Goal: Transaction & Acquisition: Purchase product/service

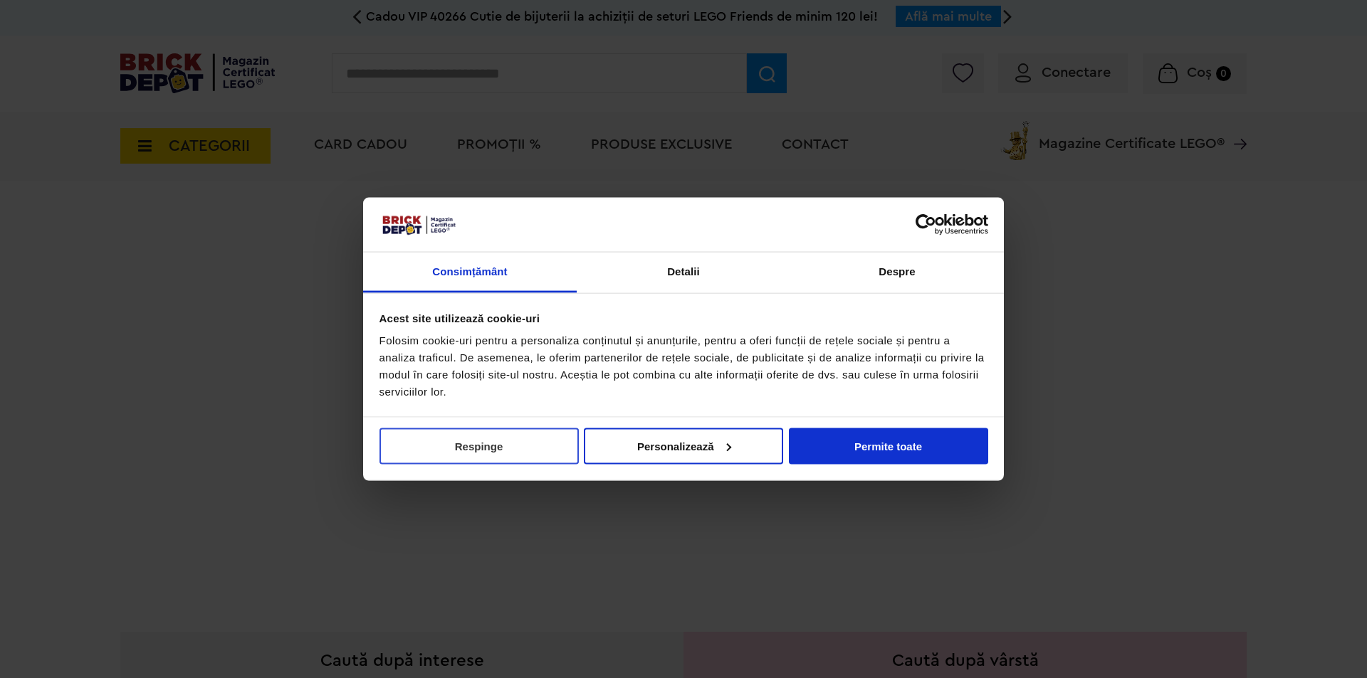
click at [511, 436] on button "Respinge" at bounding box center [478, 446] width 199 height 36
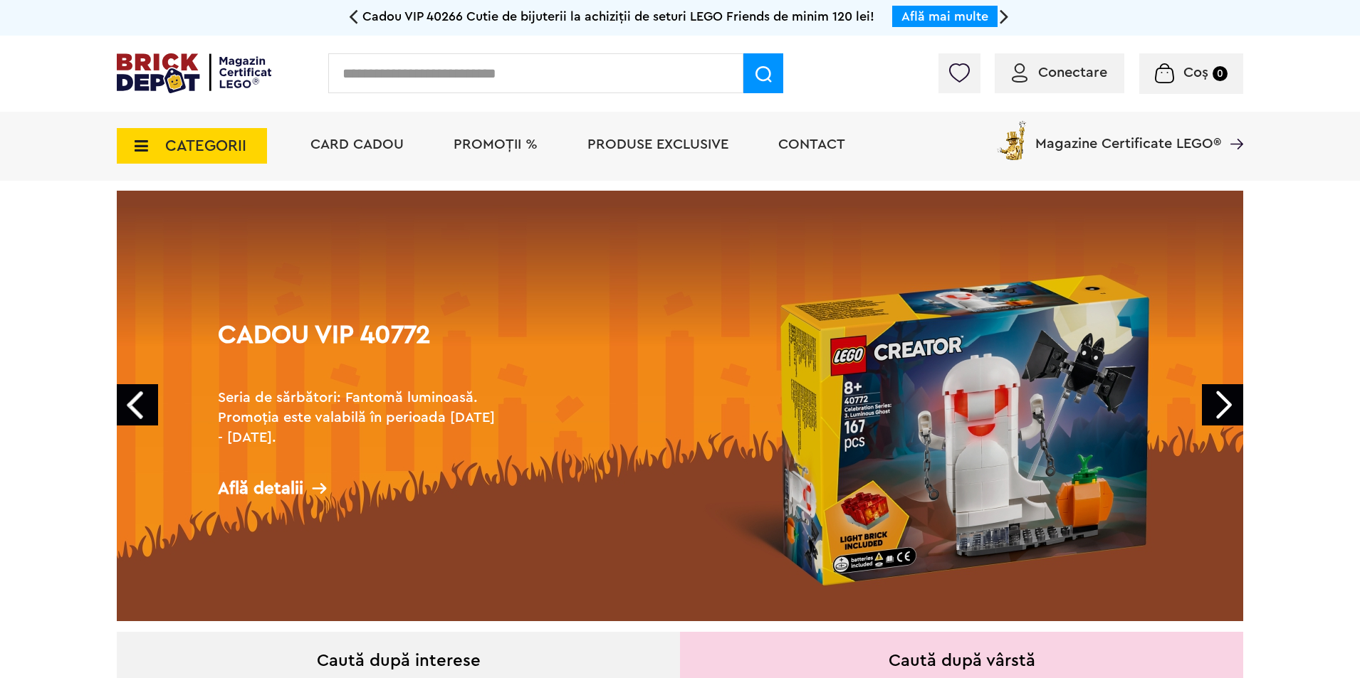
click at [493, 141] on span "PROMOȚII %" at bounding box center [495, 144] width 84 height 14
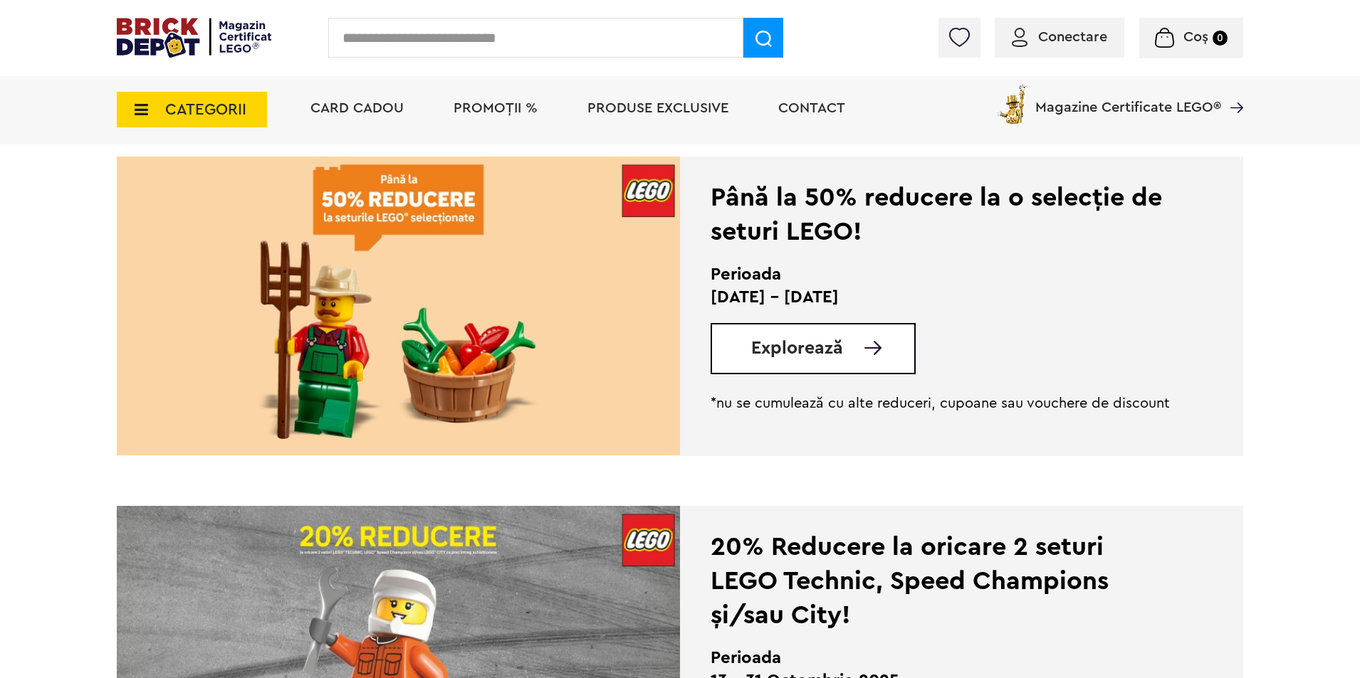
scroll to position [142, 0]
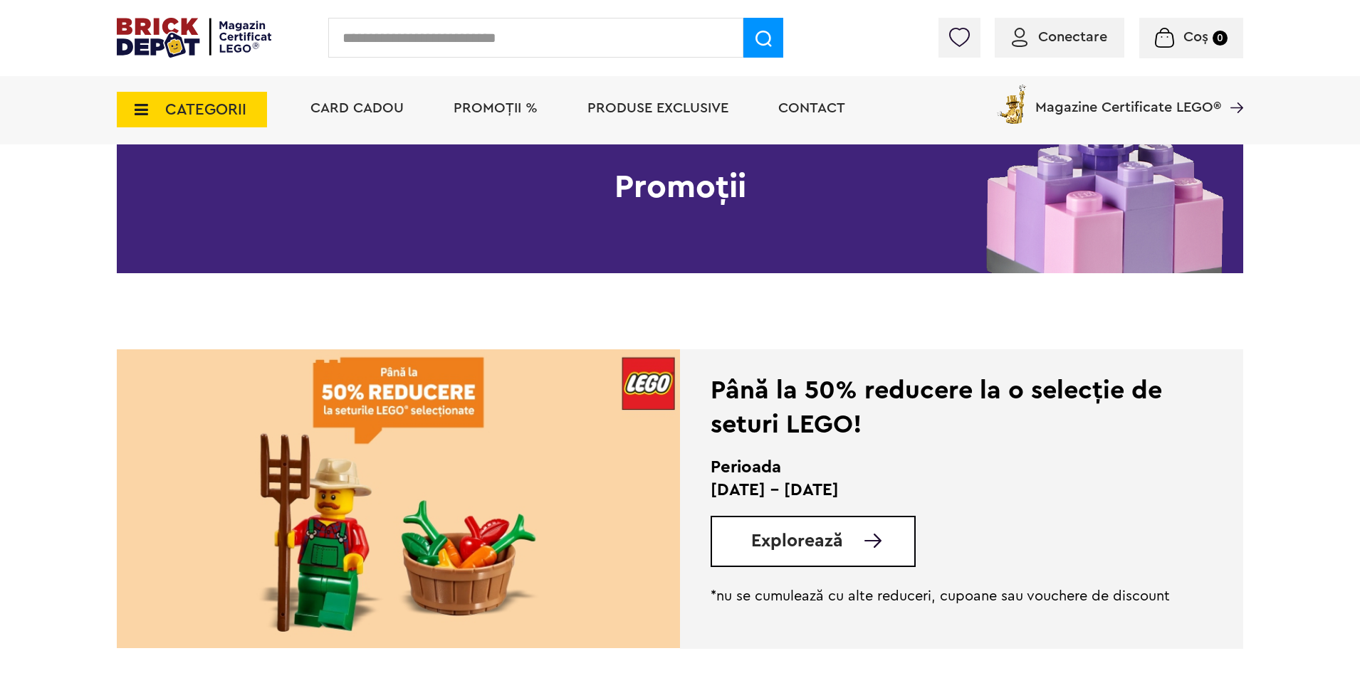
click at [407, 39] on input "text" at bounding box center [535, 38] width 415 height 40
type input "*******"
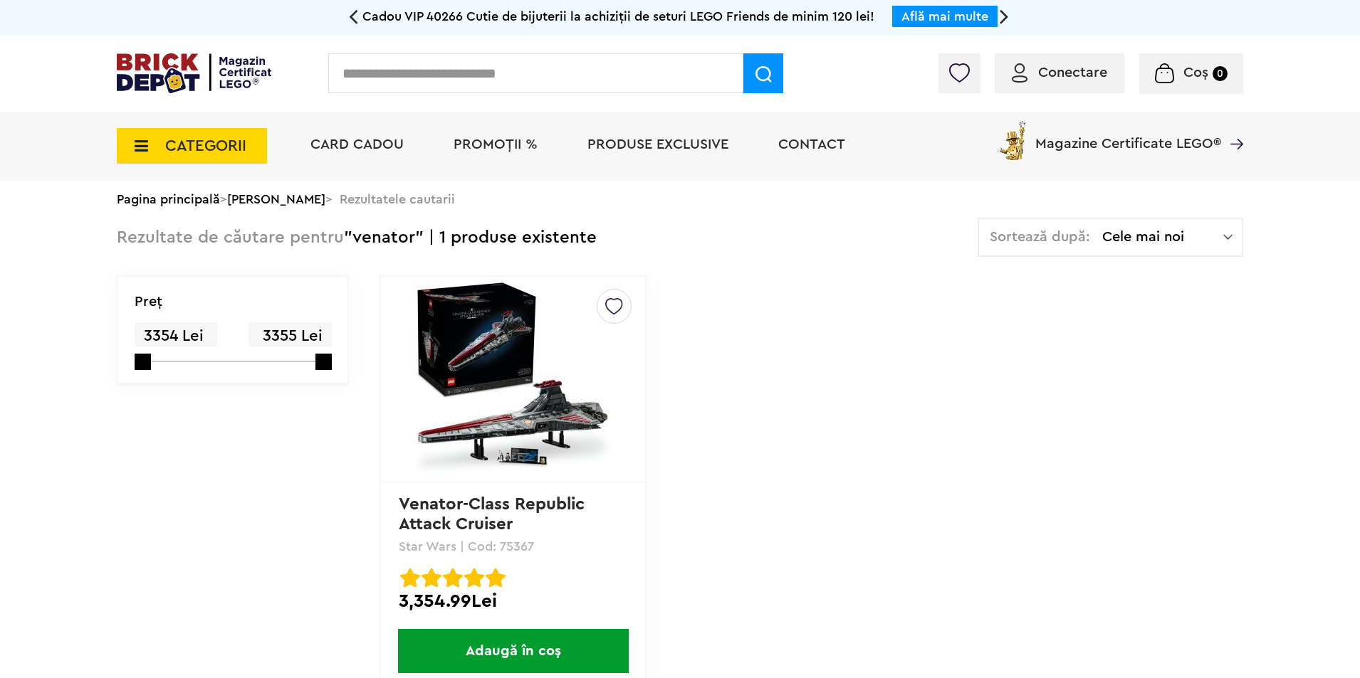
click at [429, 80] on input "text" at bounding box center [535, 73] width 415 height 40
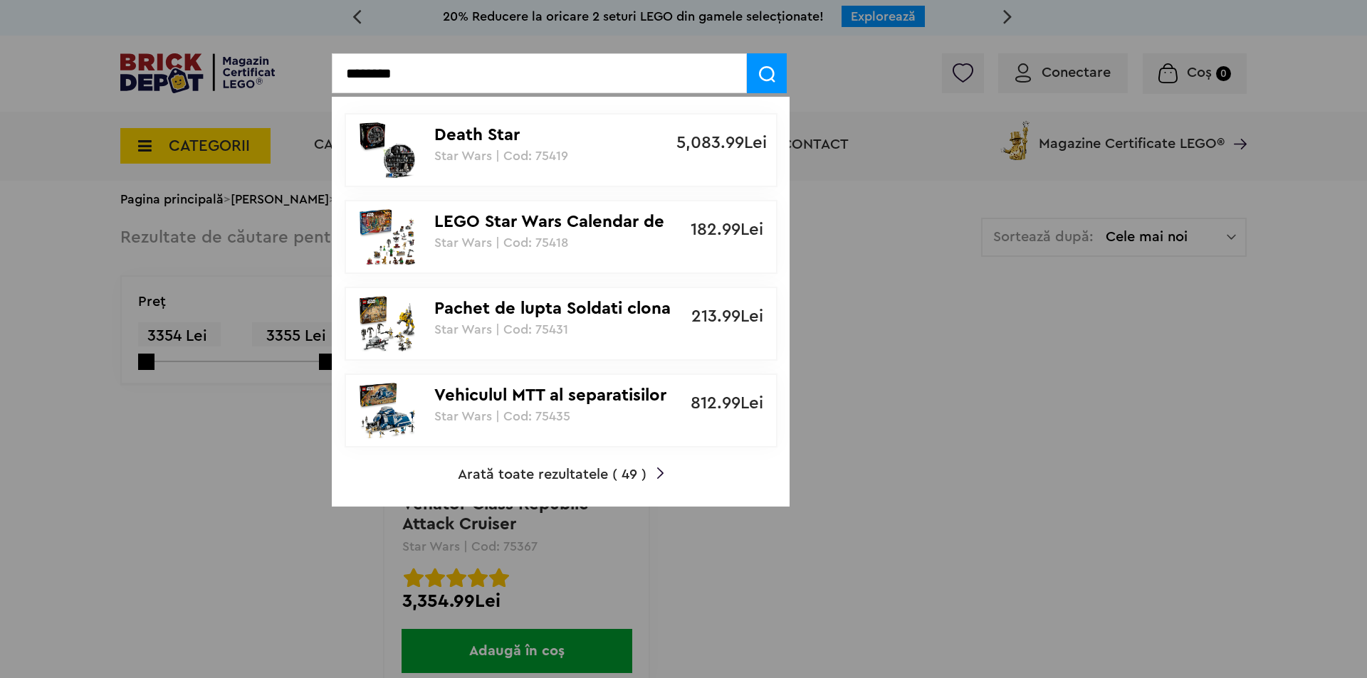
type input "********"
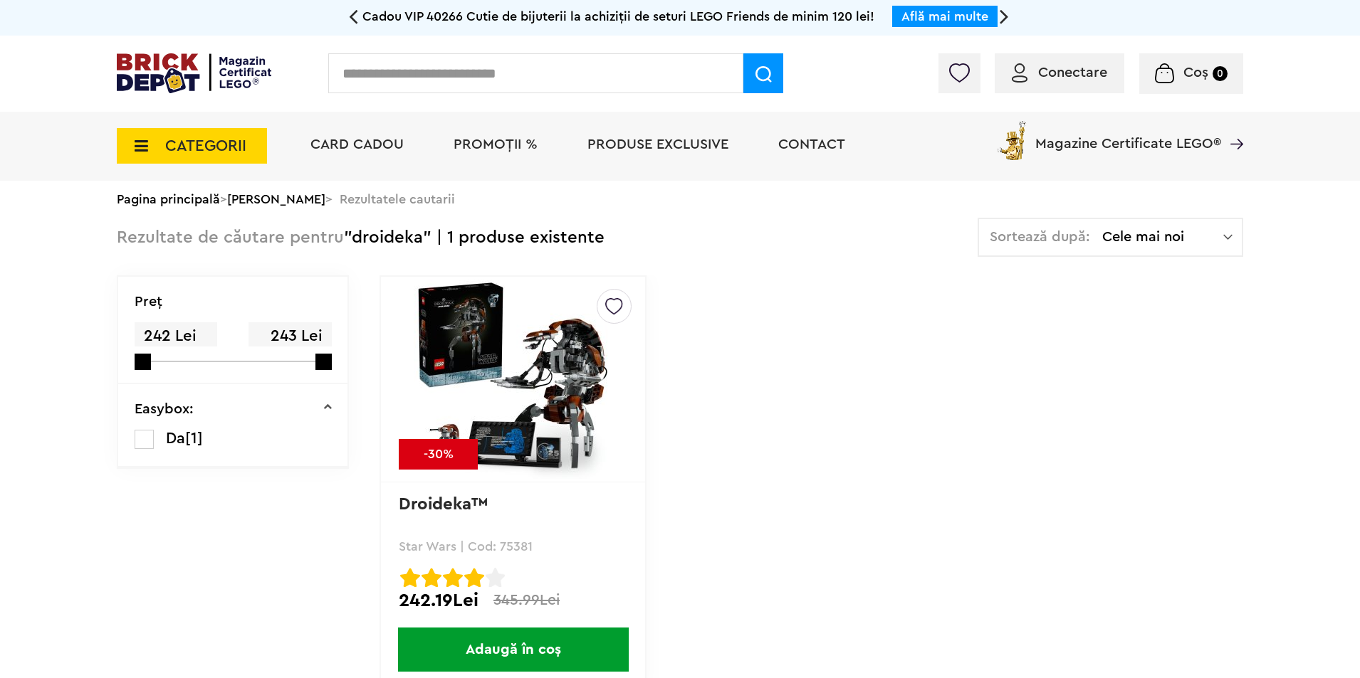
click at [483, 78] on input "text" at bounding box center [535, 73] width 415 height 40
click at [145, 141] on icon at bounding box center [137, 146] width 22 height 16
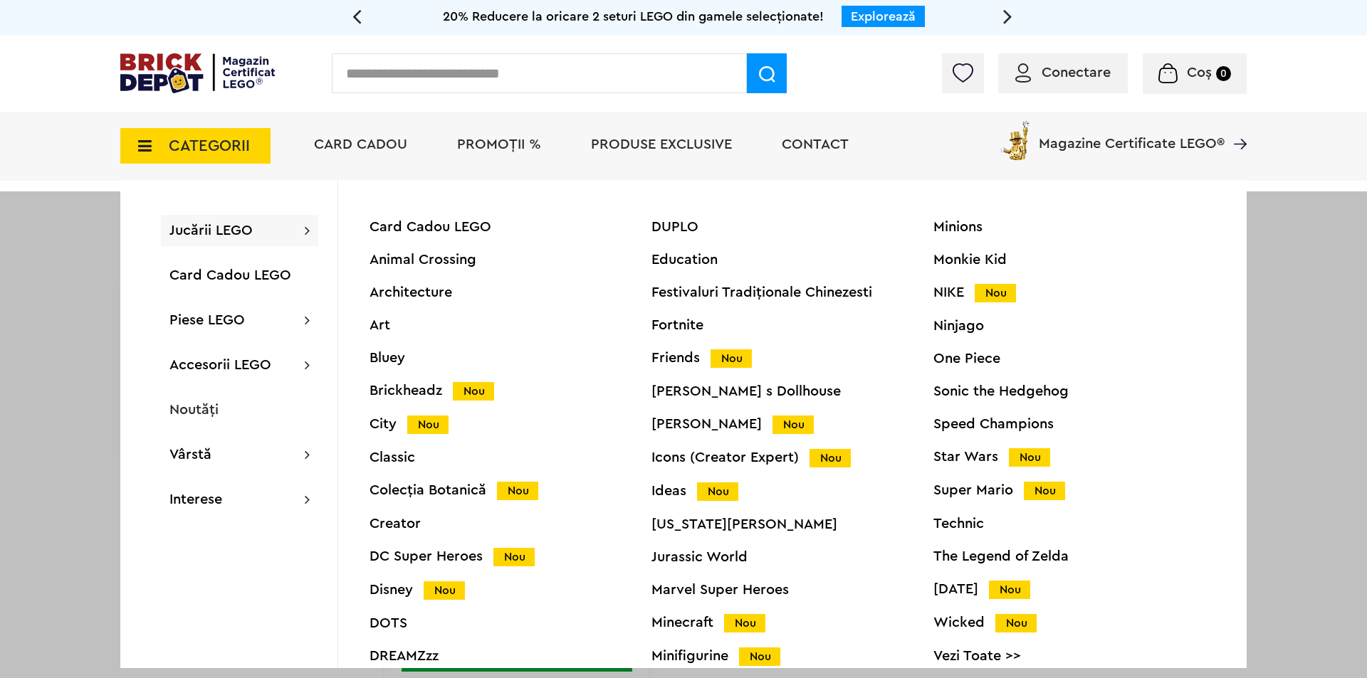
click at [961, 458] on div "Star Wars Nou" at bounding box center [1074, 457] width 282 height 15
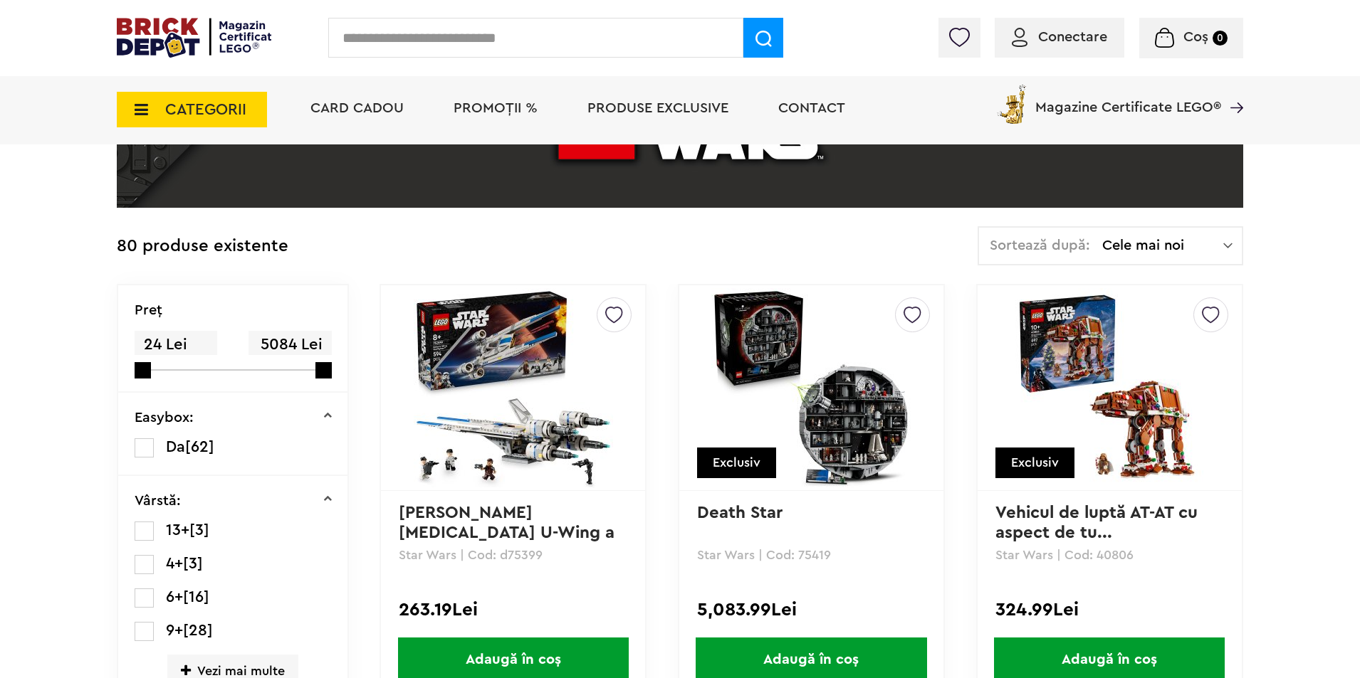
scroll to position [214, 0]
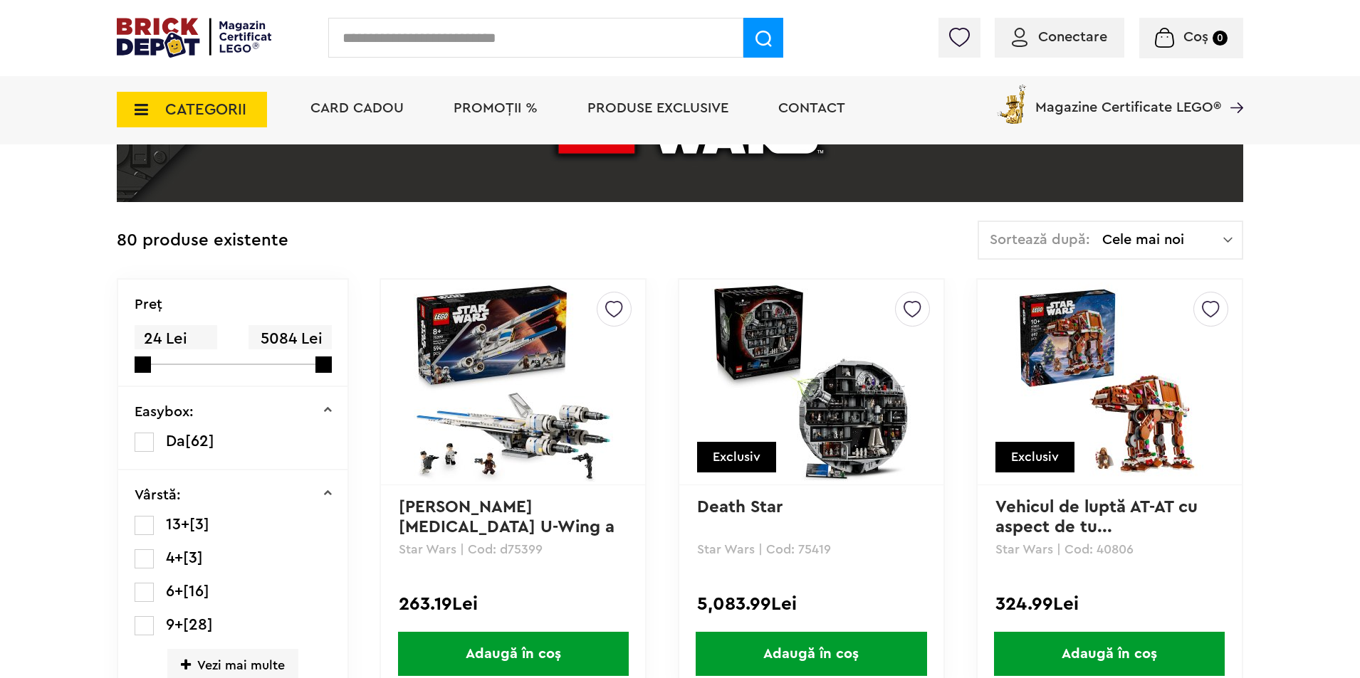
click at [1205, 243] on span "Cele mai noi" at bounding box center [1162, 240] width 121 height 14
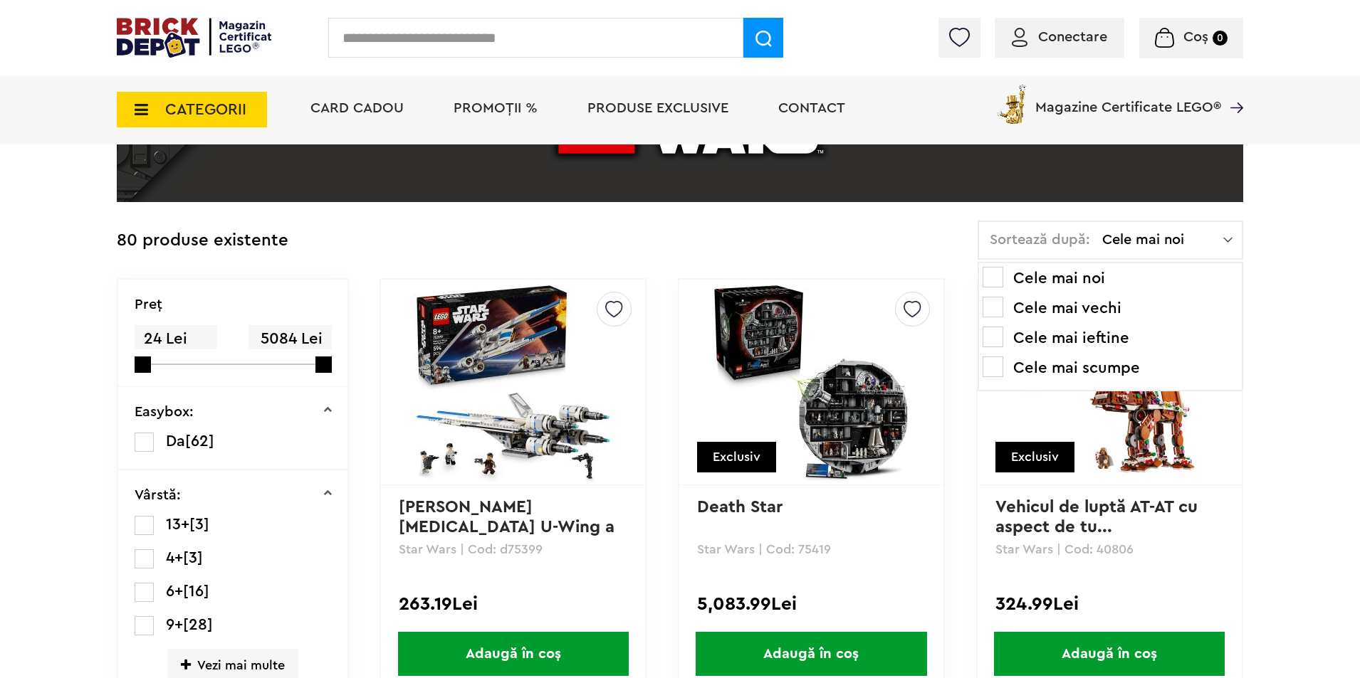
click at [1217, 241] on span "Cele mai noi" at bounding box center [1162, 240] width 121 height 14
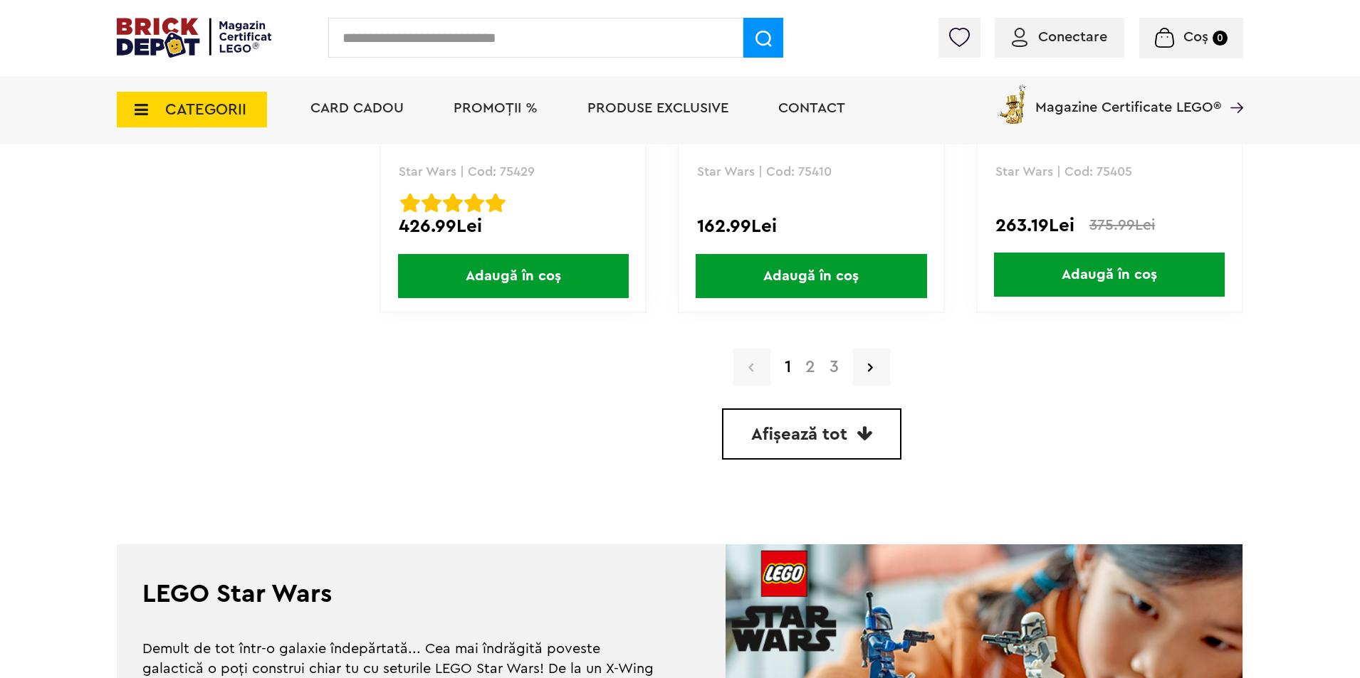
scroll to position [4129, 0]
click at [813, 370] on link "2" at bounding box center [810, 366] width 24 height 17
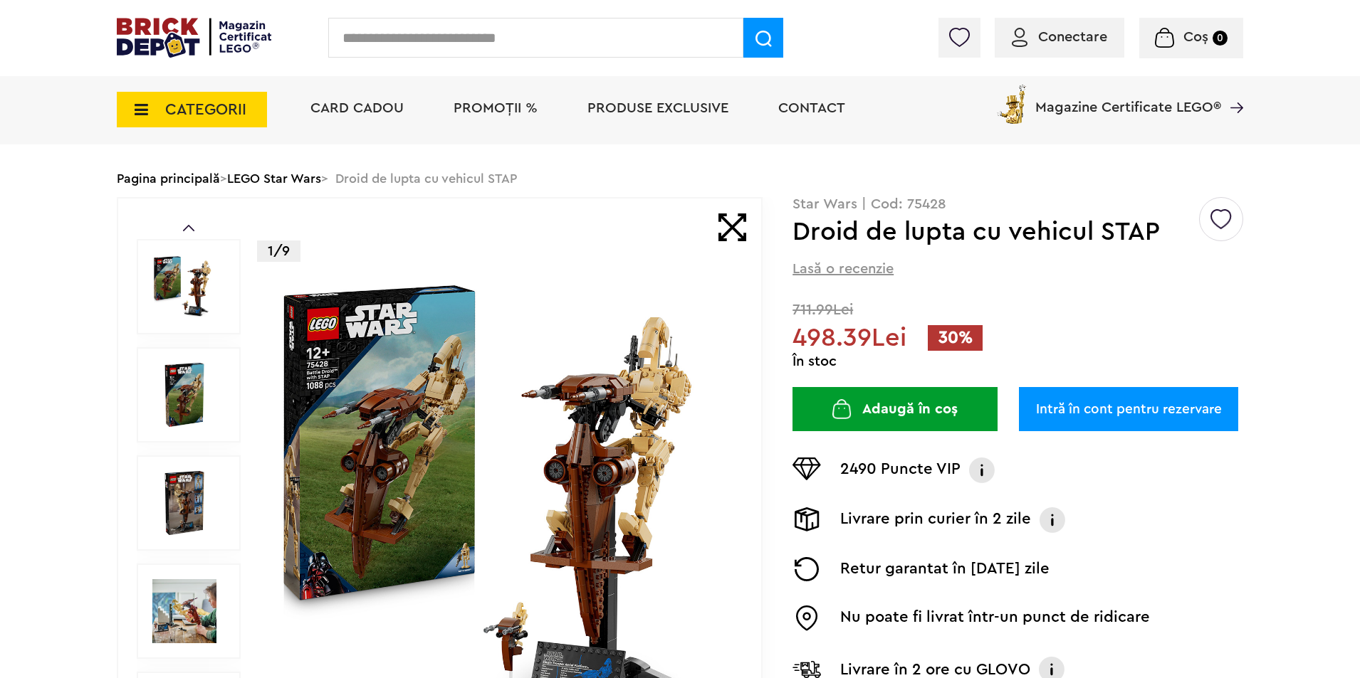
scroll to position [71, 0]
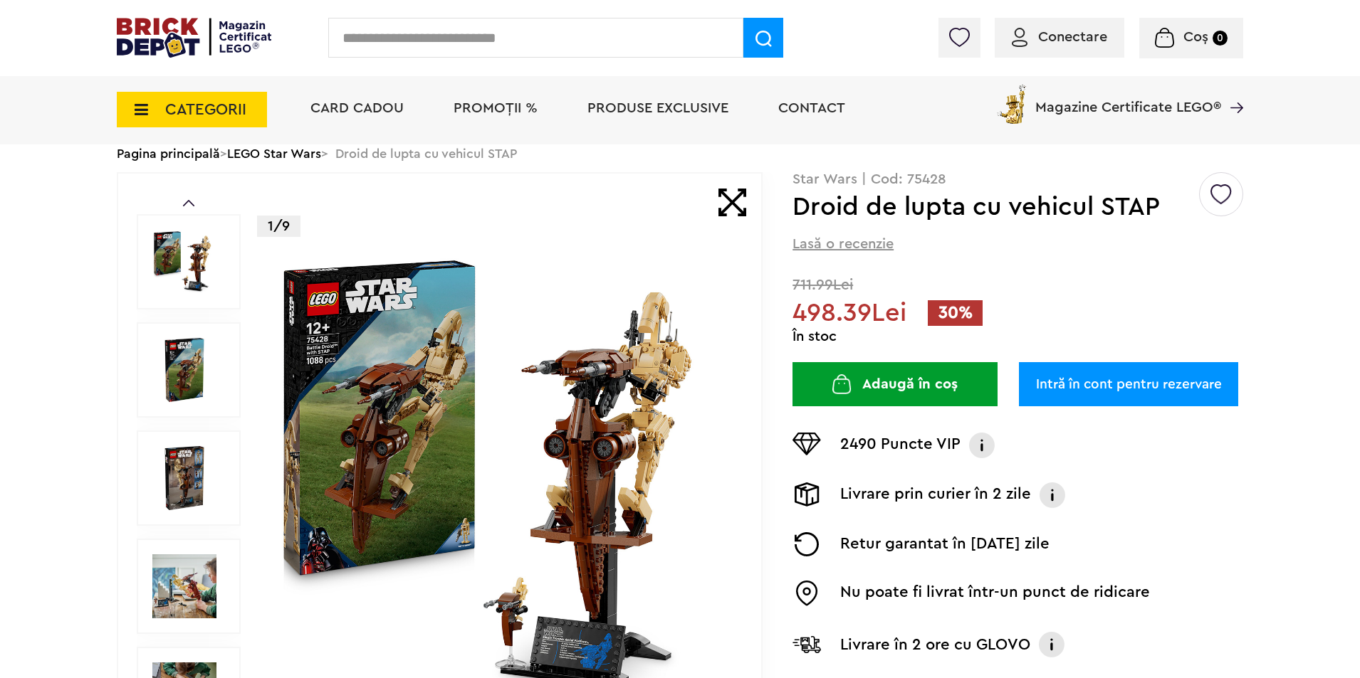
click at [174, 384] on img at bounding box center [184, 370] width 64 height 64
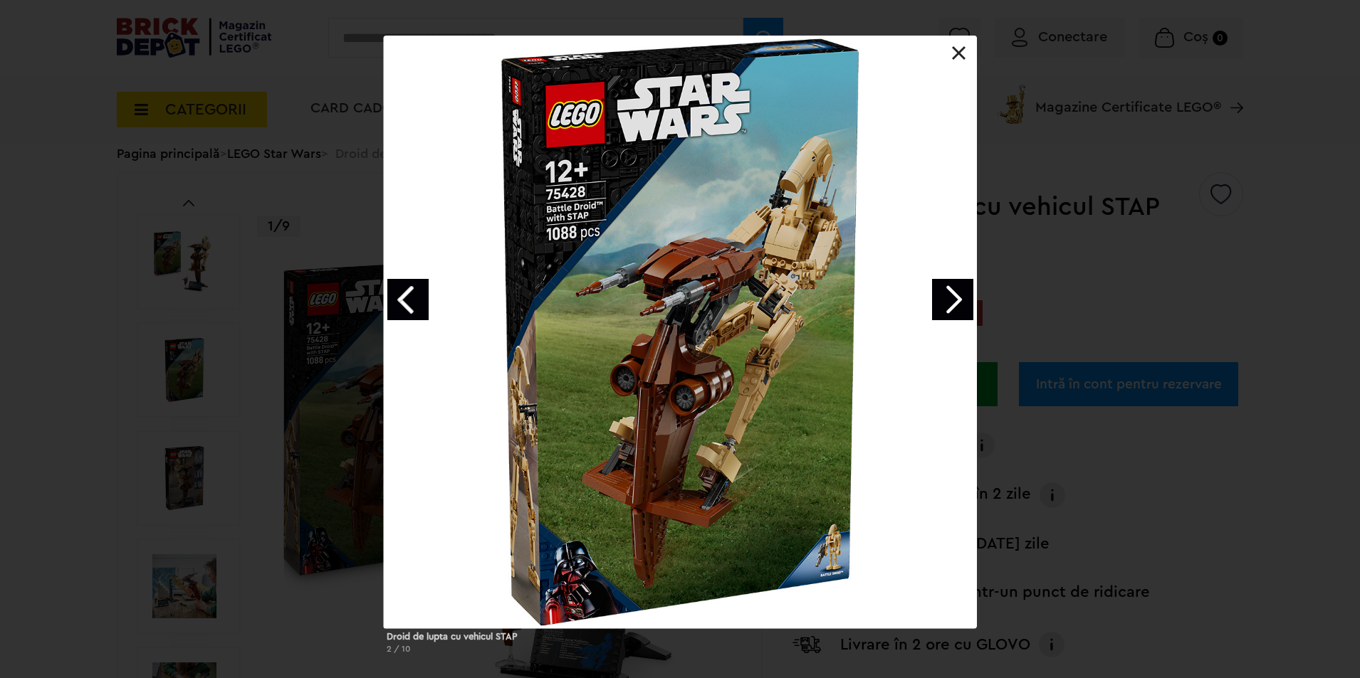
click at [958, 303] on link "Next image" at bounding box center [952, 299] width 41 height 41
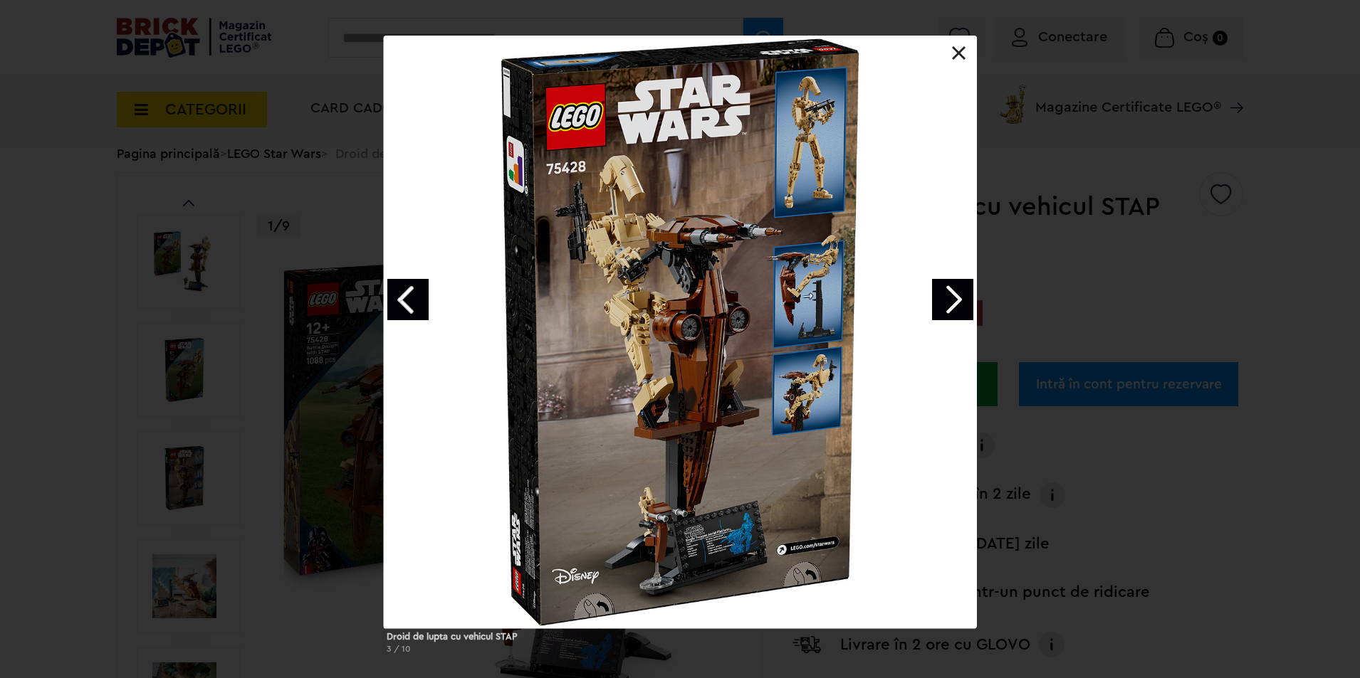
click at [958, 303] on link "Next image" at bounding box center [952, 299] width 41 height 41
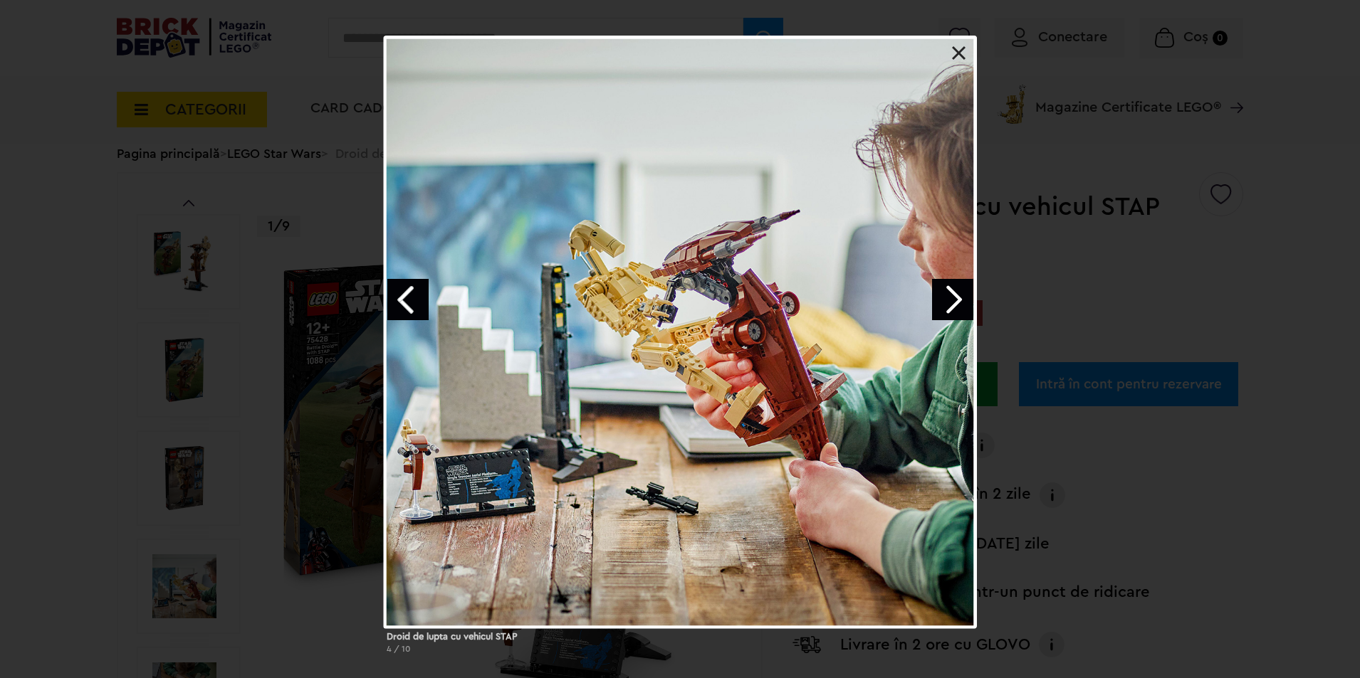
click at [958, 303] on link "Next image" at bounding box center [952, 299] width 41 height 41
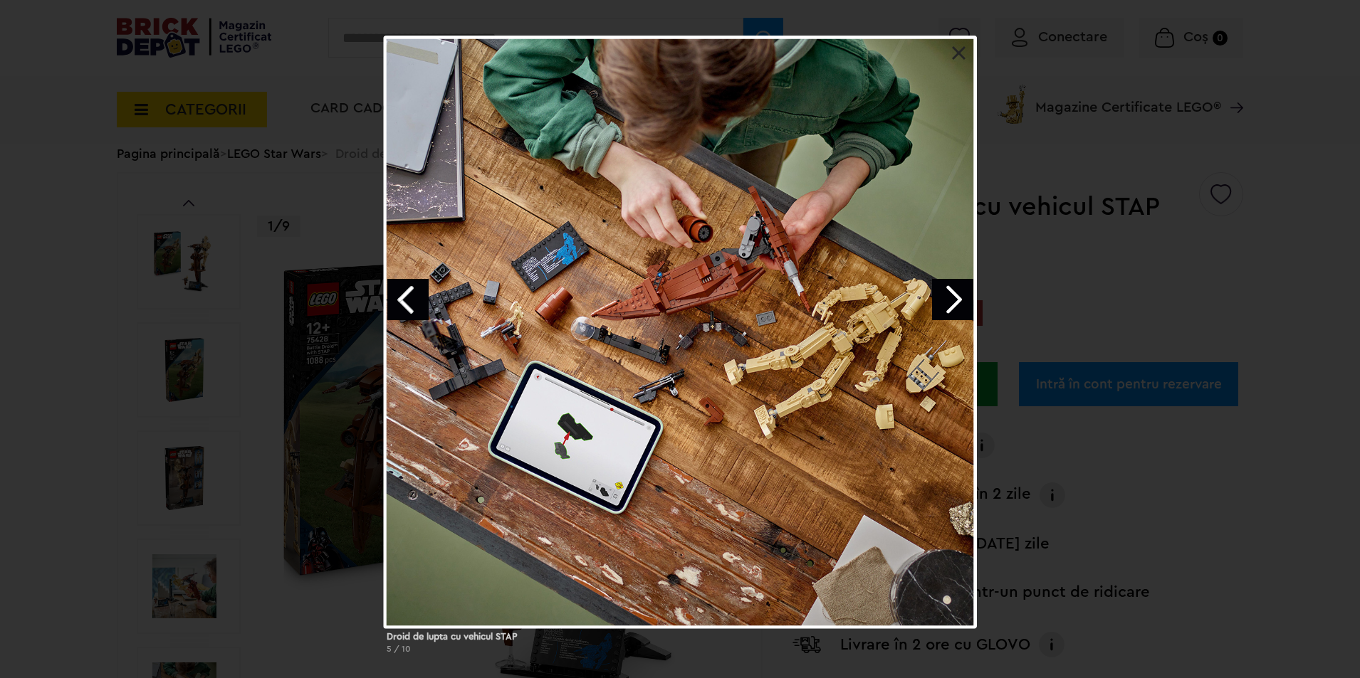
click at [958, 303] on link "Next image" at bounding box center [952, 299] width 41 height 41
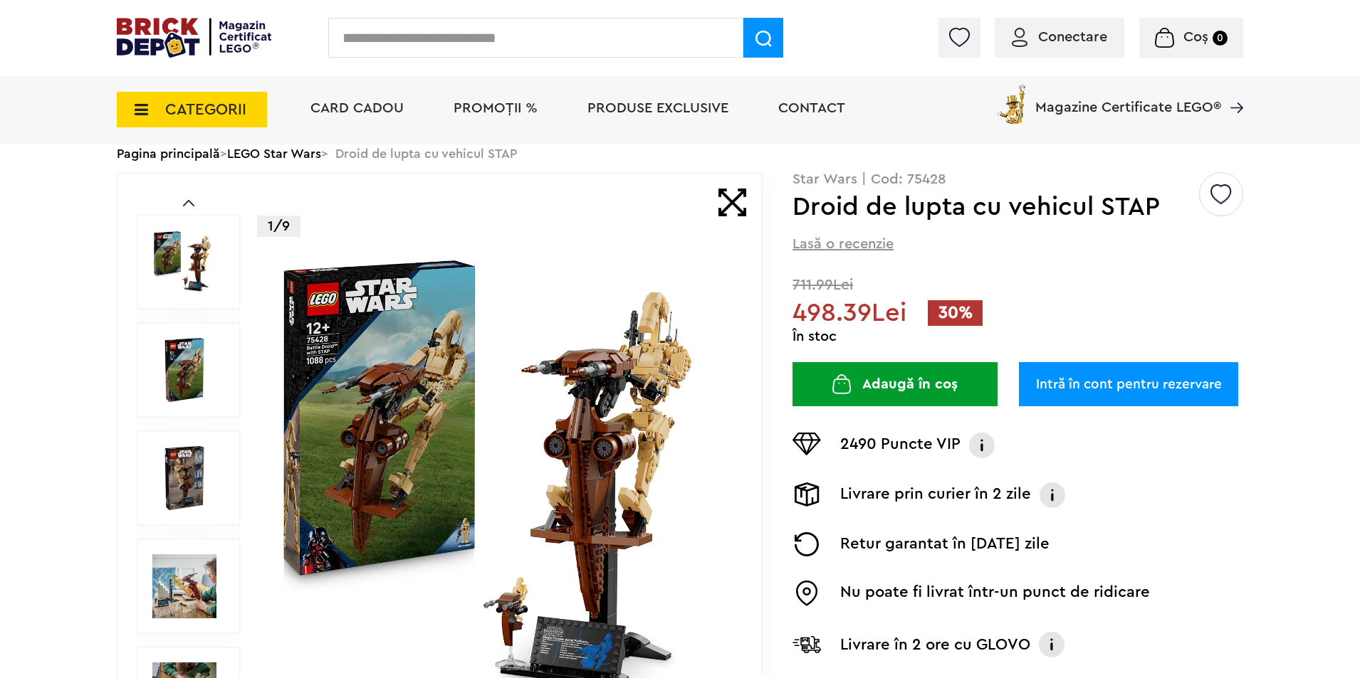
click at [421, 33] on input "text" at bounding box center [535, 38] width 415 height 40
type input "********"
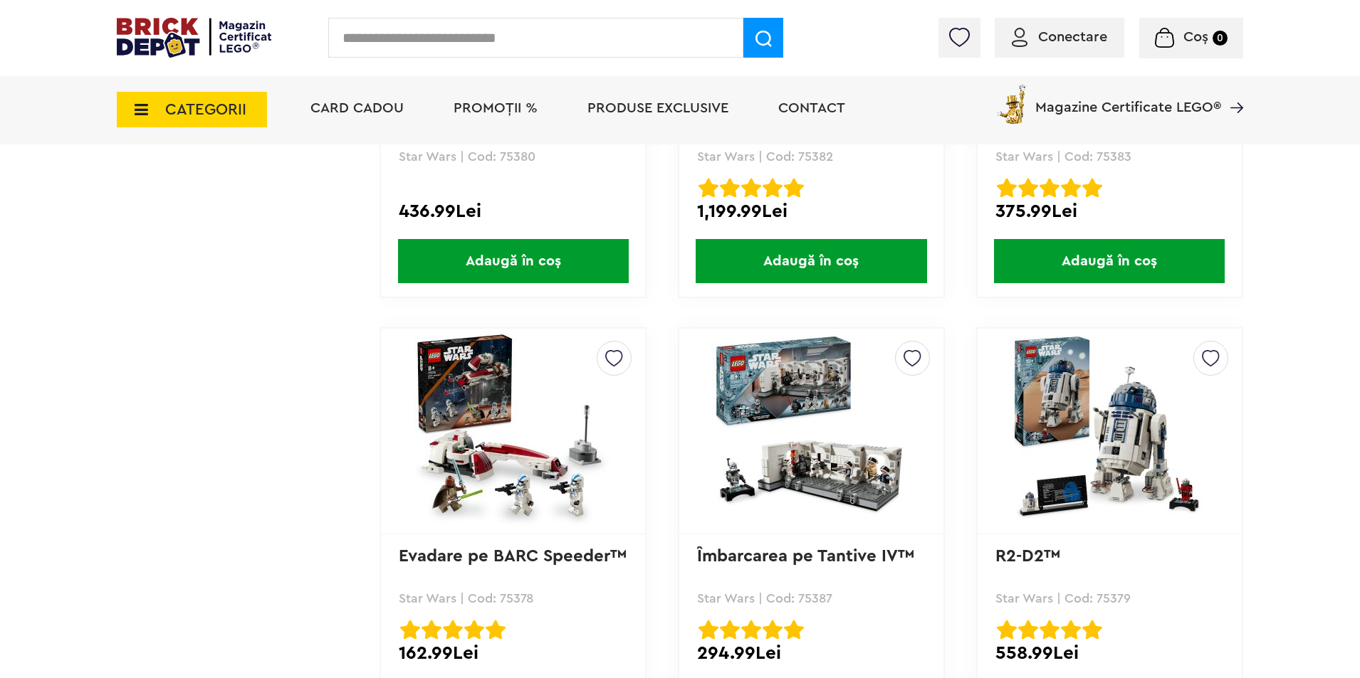
scroll to position [3915, 0]
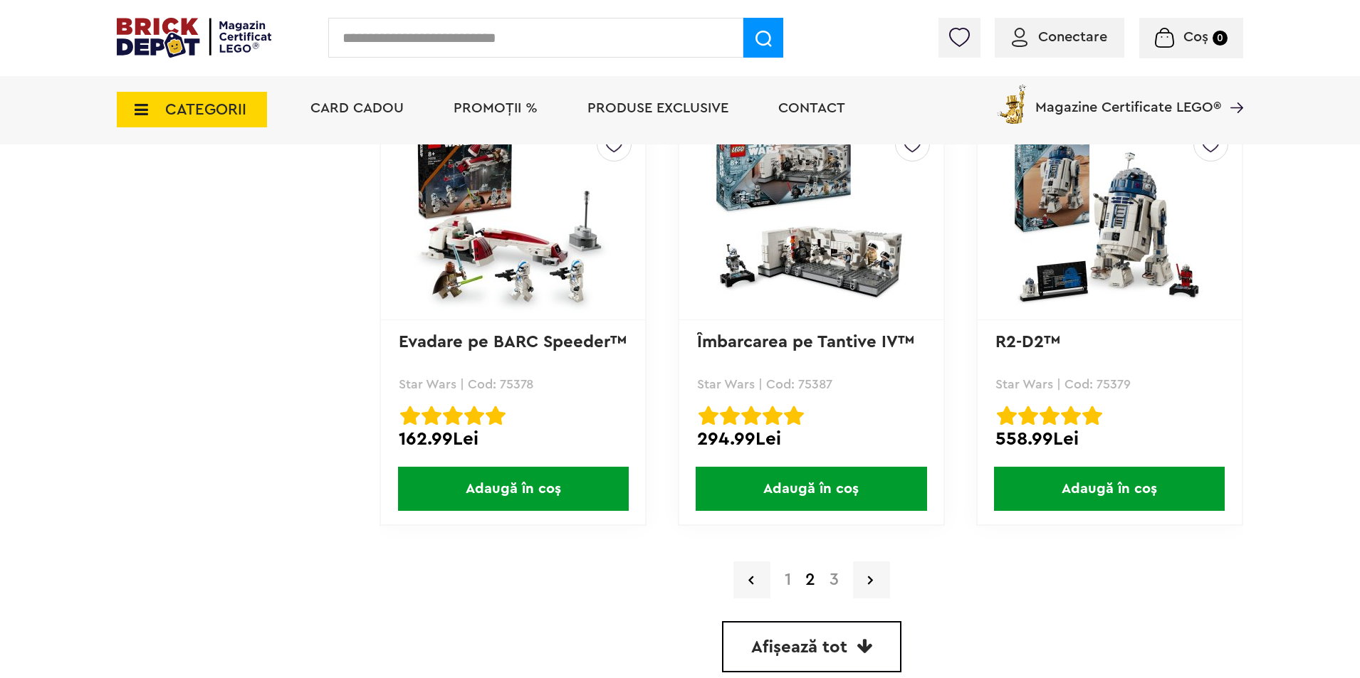
click at [834, 581] on link "3" at bounding box center [833, 580] width 23 height 17
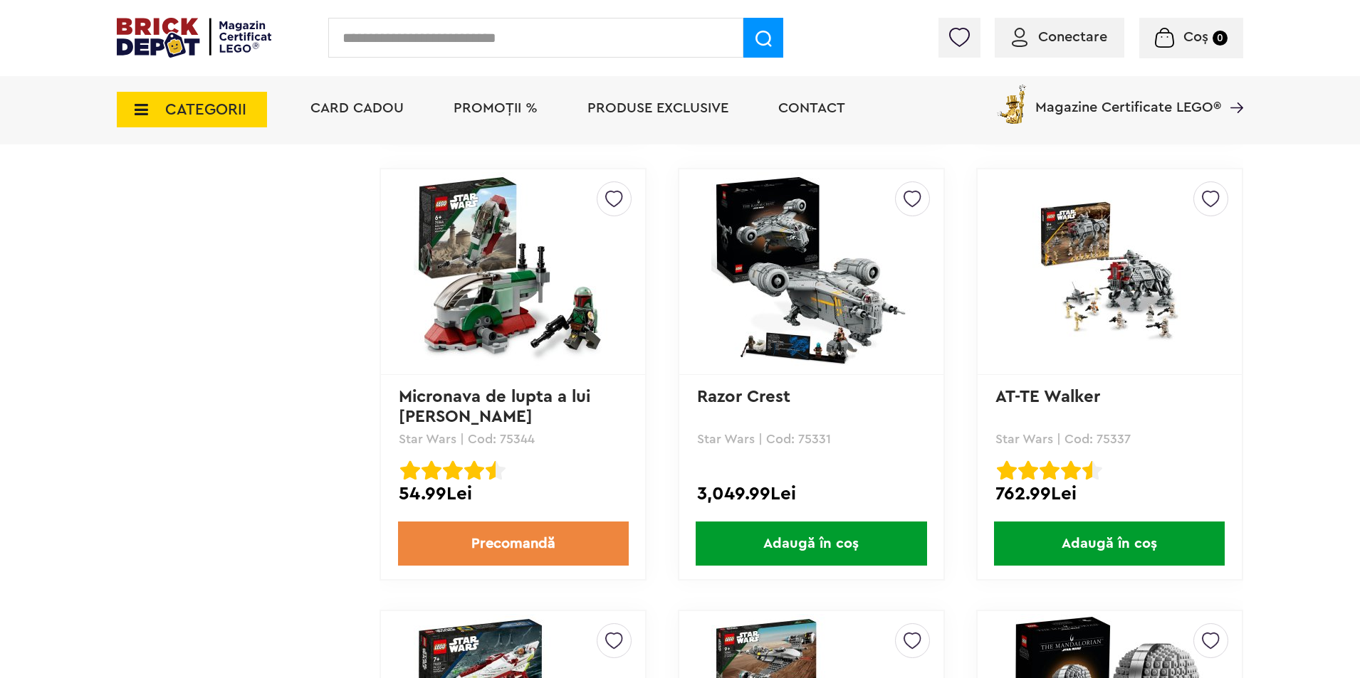
scroll to position [2990, 0]
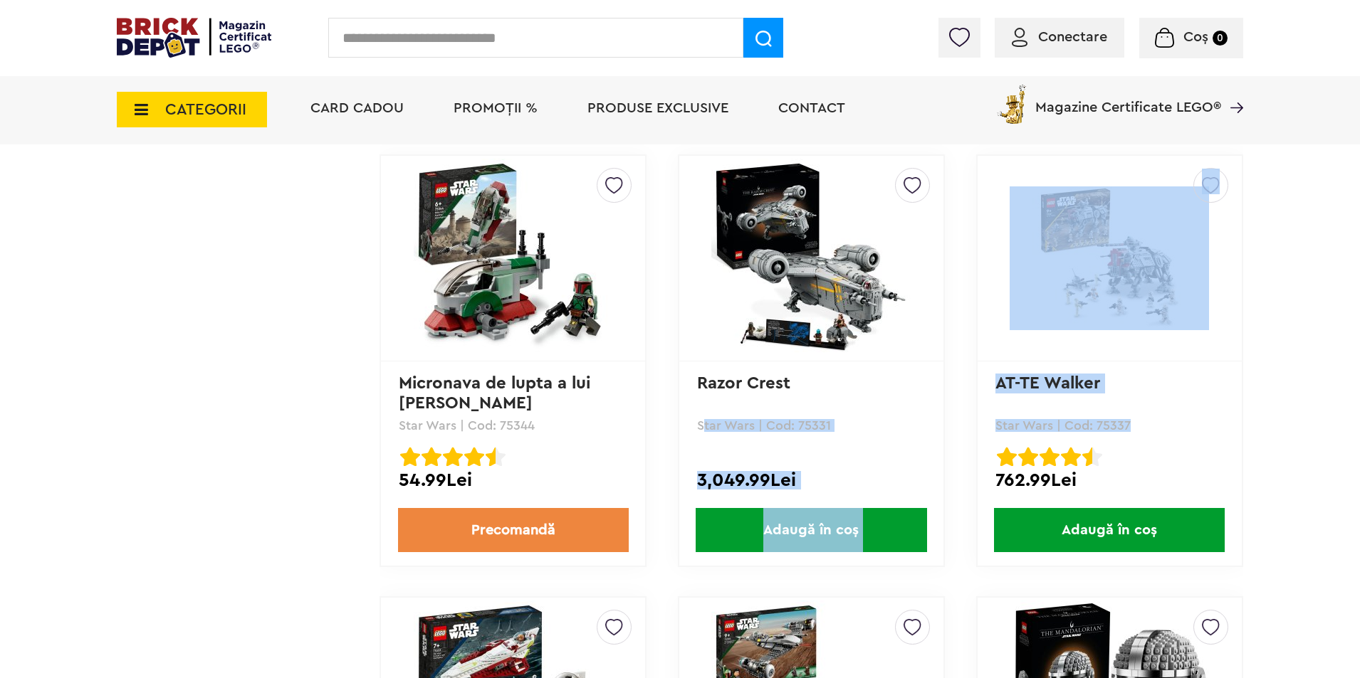
drag, startPoint x: 698, startPoint y: 422, endPoint x: 1126, endPoint y: 414, distance: 427.9
click at [1126, 414] on div "Creează o listă nouă AT-TE Walker Star Wars | Cod: 75337 AT-TE Walker Rated 4.6…" at bounding box center [1109, 360] width 267 height 413
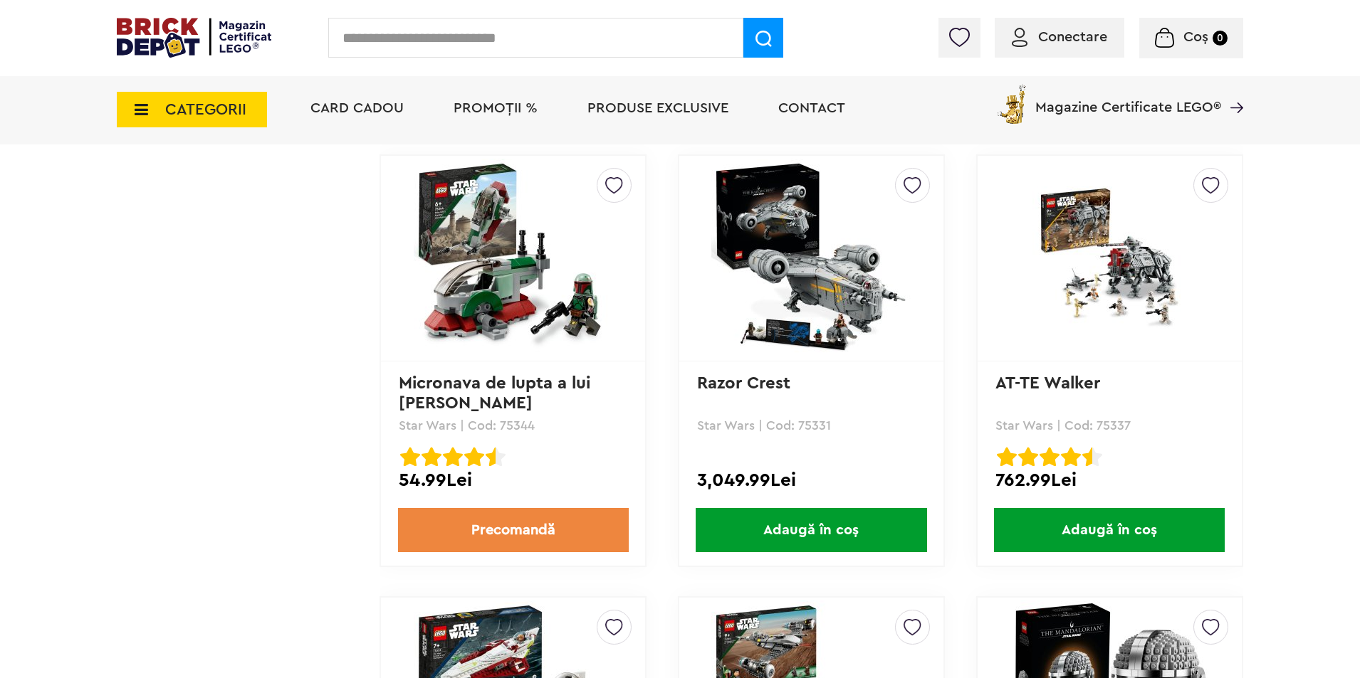
drag, startPoint x: 1074, startPoint y: 426, endPoint x: 690, endPoint y: 421, distance: 384.5
click at [690, 421] on div "Creează o listă nouă Razor Crest Star Wars | Cod: 75331 3,049.99Lei Adaugă în c…" at bounding box center [811, 360] width 267 height 413
drag, startPoint x: 427, startPoint y: 430, endPoint x: 1211, endPoint y: 416, distance: 783.9
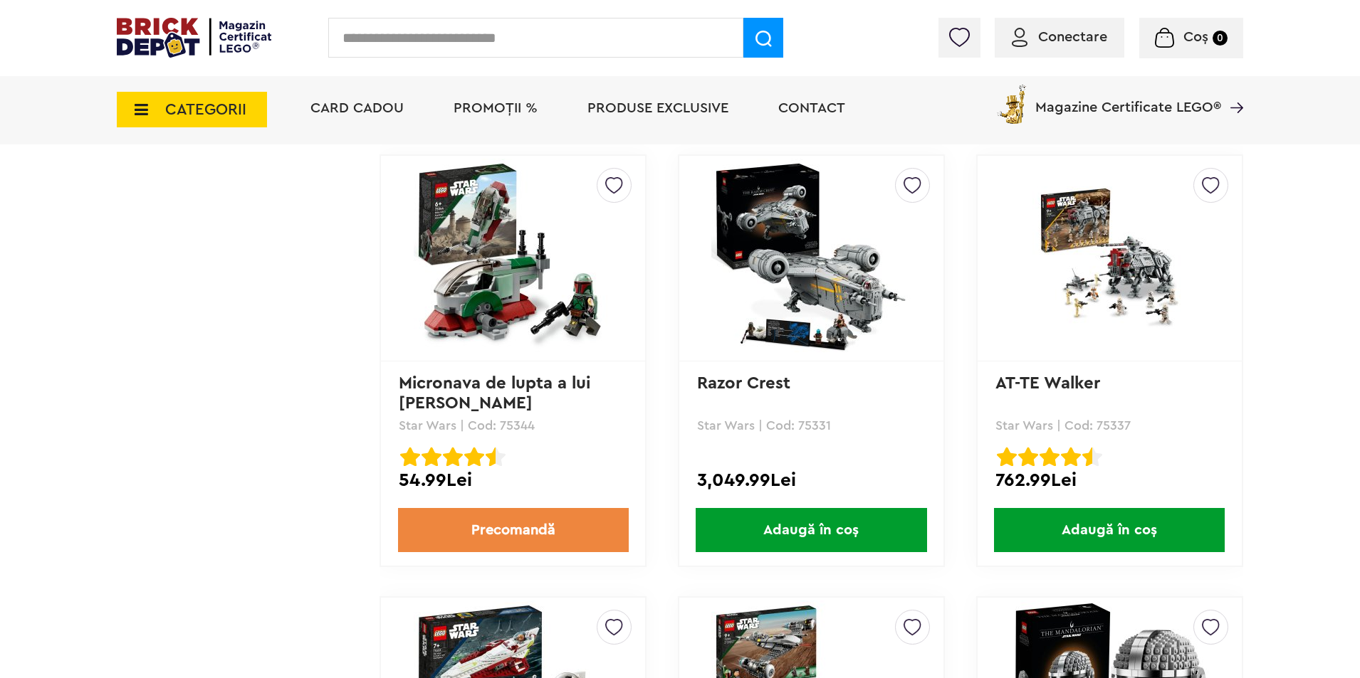
click at [1211, 416] on div "Creează o listă nouă AT-TE Walker Star Wars | Cod: 75337 AT-TE Walker Rated 4.6…" at bounding box center [1109, 360] width 267 height 413
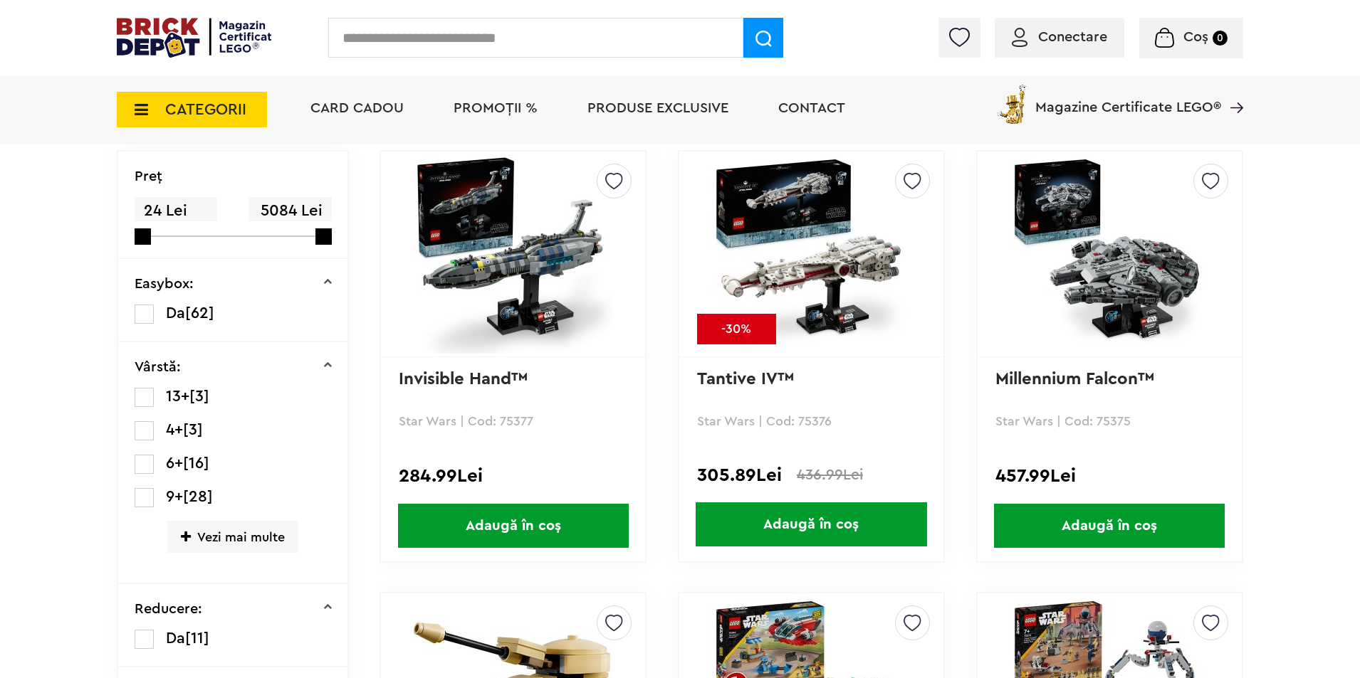
scroll to position [356, 0]
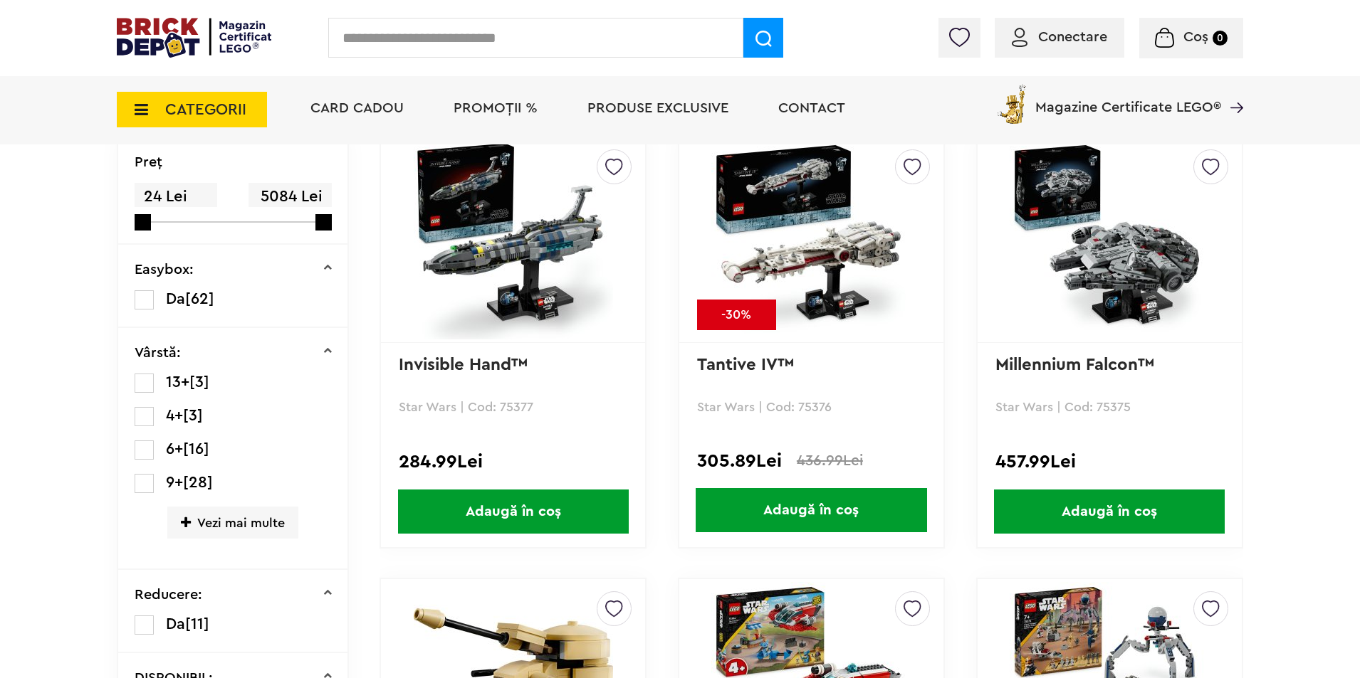
drag, startPoint x: 831, startPoint y: 409, endPoint x: 408, endPoint y: 409, distance: 422.9
click at [408, 409] on p "Star Wars | Cod: 75377" at bounding box center [513, 407] width 229 height 13
drag, startPoint x: 398, startPoint y: 408, endPoint x: 851, endPoint y: 409, distance: 452.8
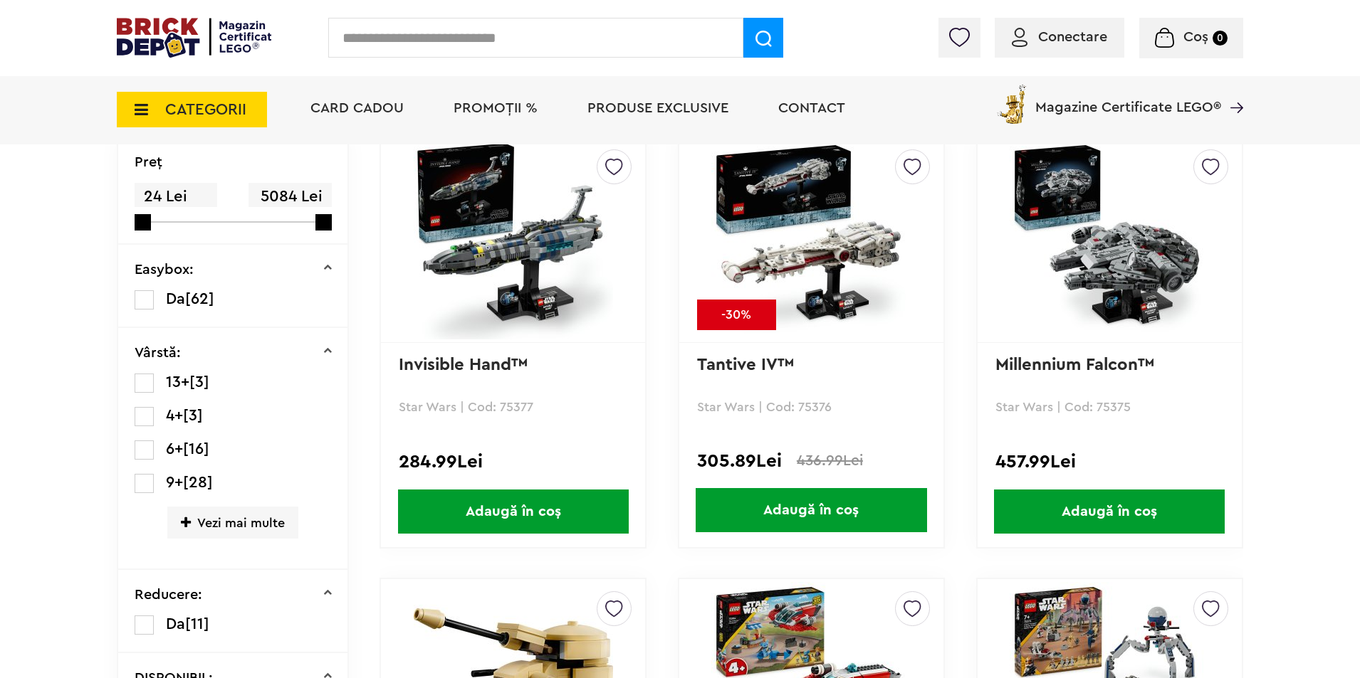
click at [851, 409] on p "Star Wars | Cod: 75376" at bounding box center [811, 407] width 229 height 13
drag, startPoint x: 1139, startPoint y: 409, endPoint x: 400, endPoint y: 410, distance: 739.0
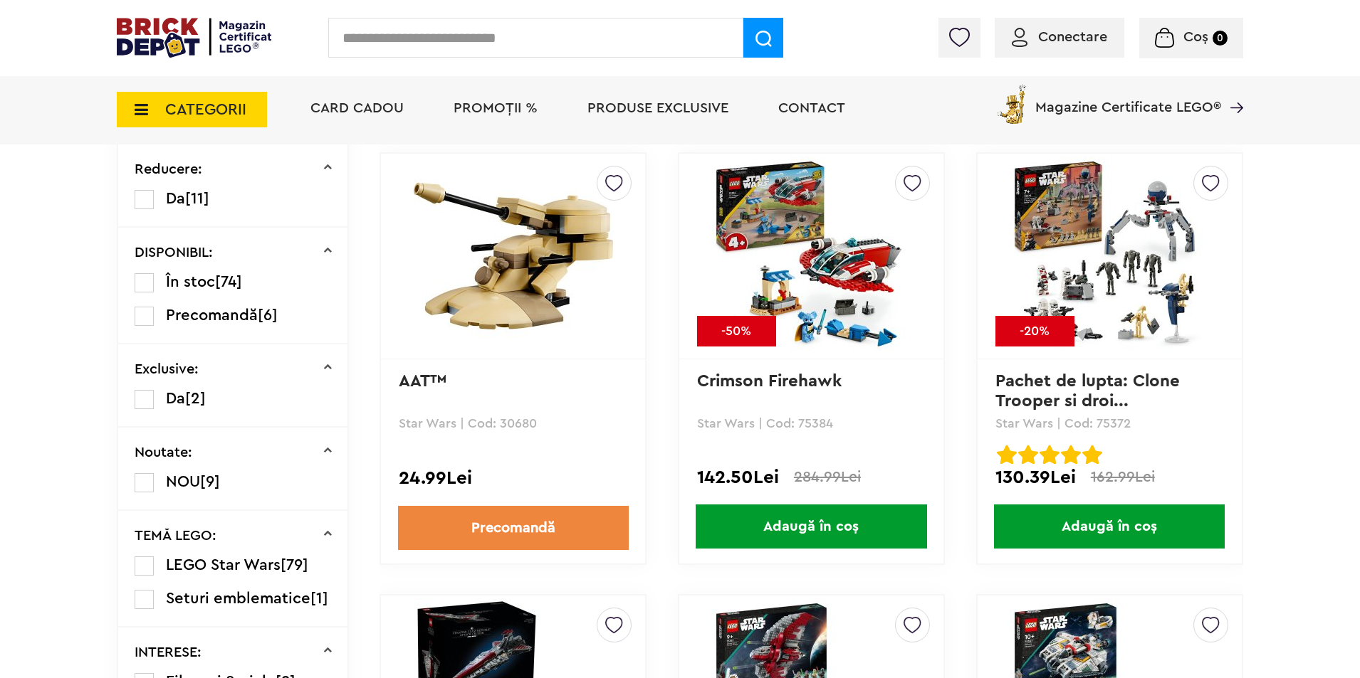
scroll to position [783, 0]
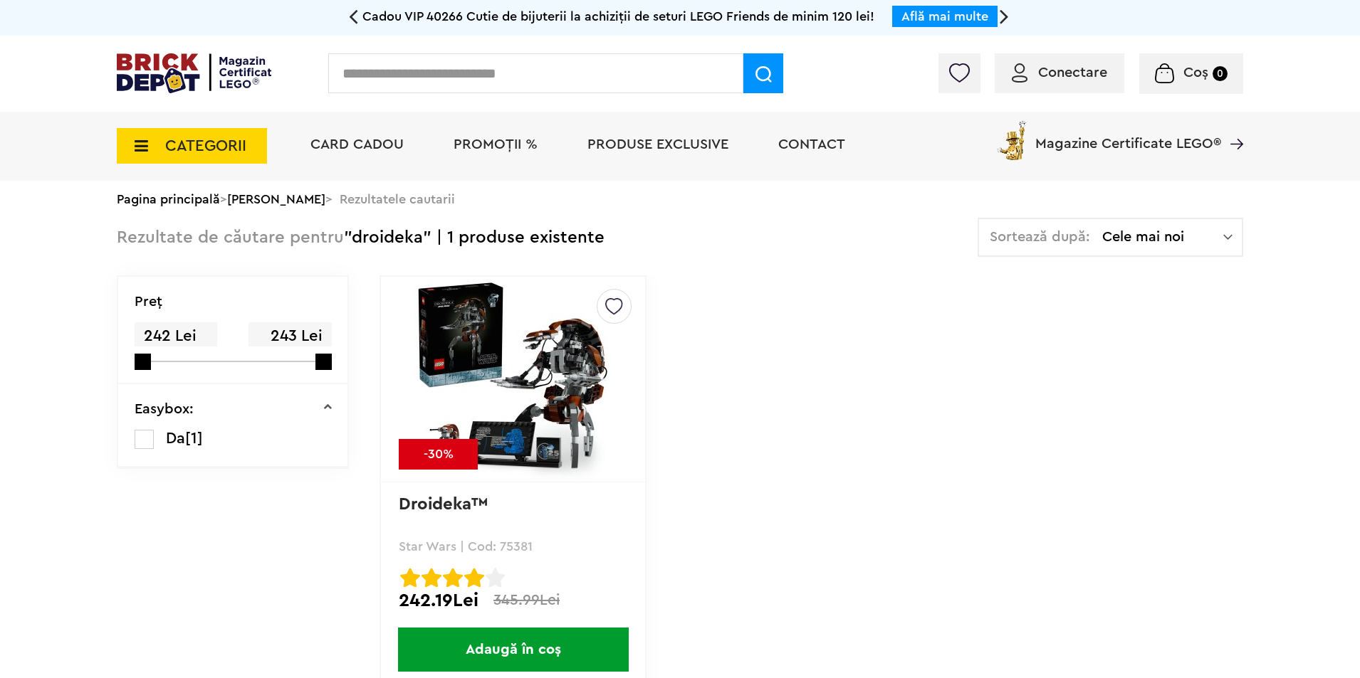
click at [562, 403] on img at bounding box center [513, 379] width 199 height 199
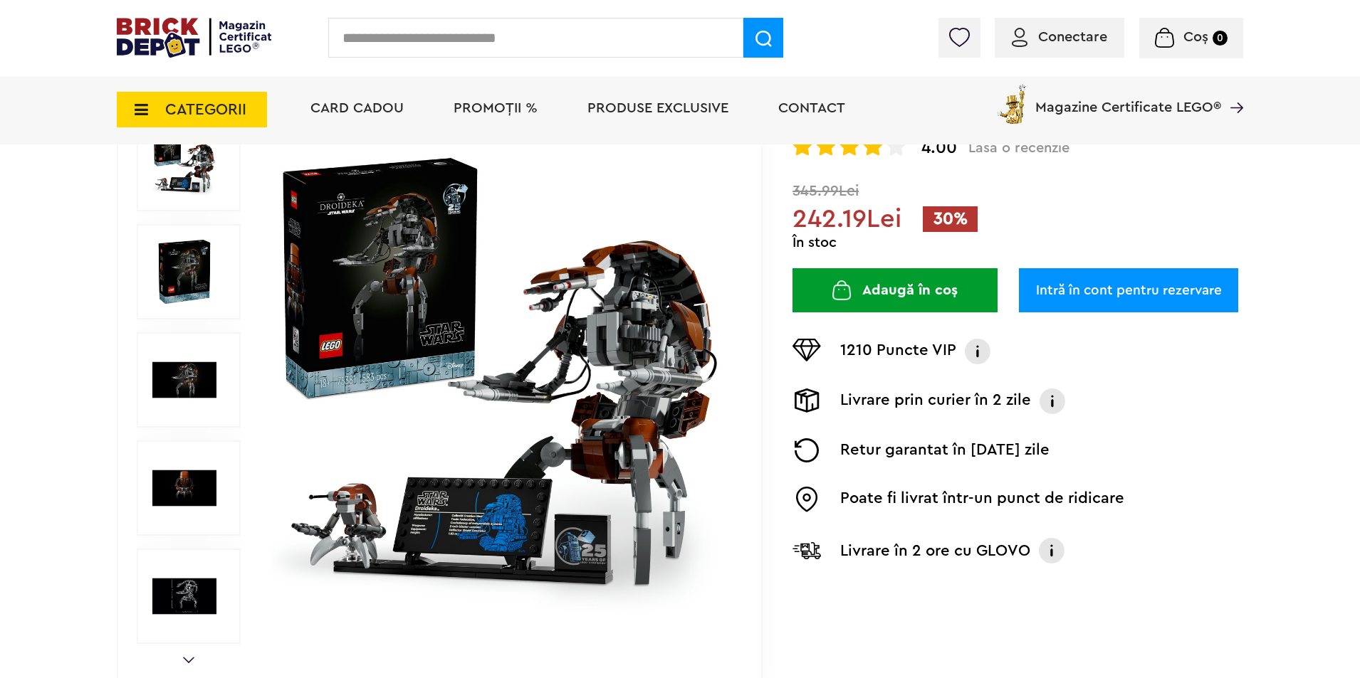
scroll to position [214, 0]
